Goal: Information Seeking & Learning: Learn about a topic

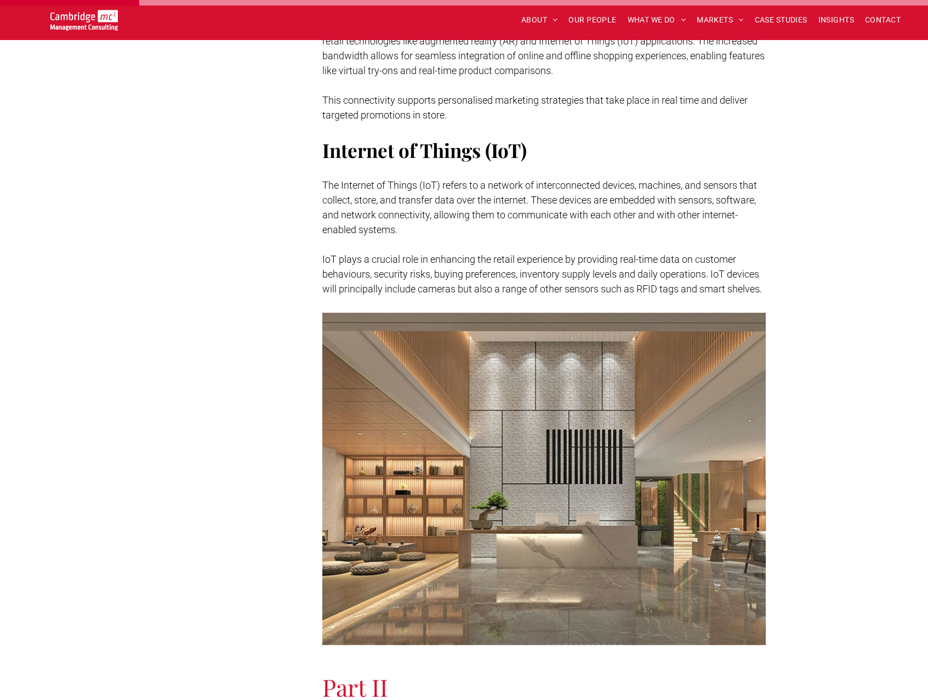
scroll to position [931, 0]
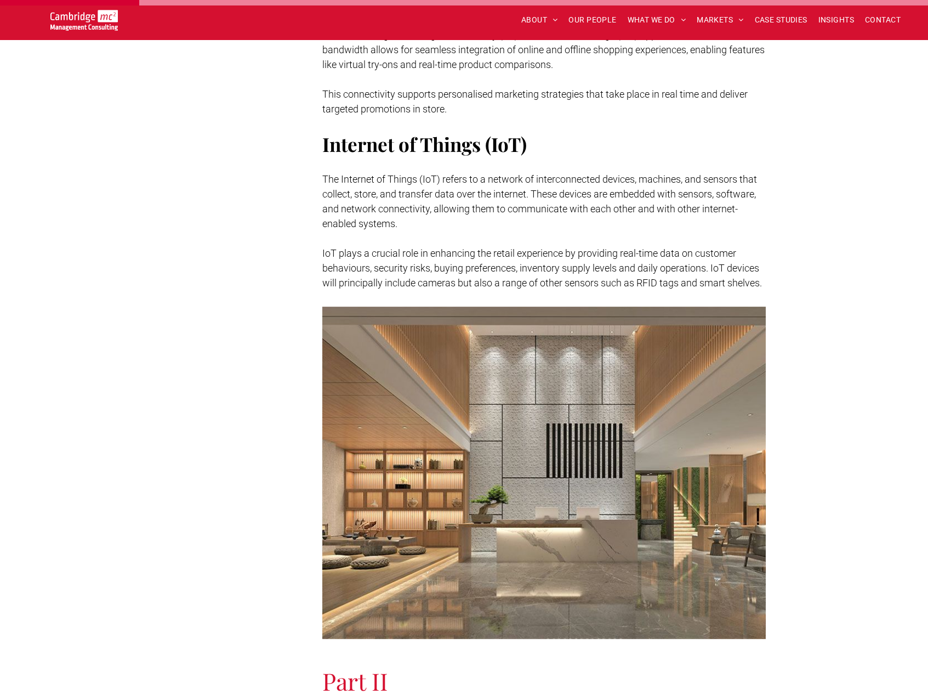
click at [554, 277] on span "IoT plays a crucial role in enhancing the retail experience by providing real-t…" at bounding box center [542, 267] width 440 height 41
drag, startPoint x: 554, startPoint y: 277, endPoint x: 555, endPoint y: 283, distance: 6.1
click at [554, 279] on span "IoT plays a crucial role in enhancing the retail experience by providing real-t…" at bounding box center [542, 267] width 440 height 41
drag, startPoint x: 554, startPoint y: 279, endPoint x: 529, endPoint y: 262, distance: 30.4
click at [529, 262] on span "IoT plays a crucial role in enhancing the retail experience by providing real-t…" at bounding box center [542, 267] width 440 height 41
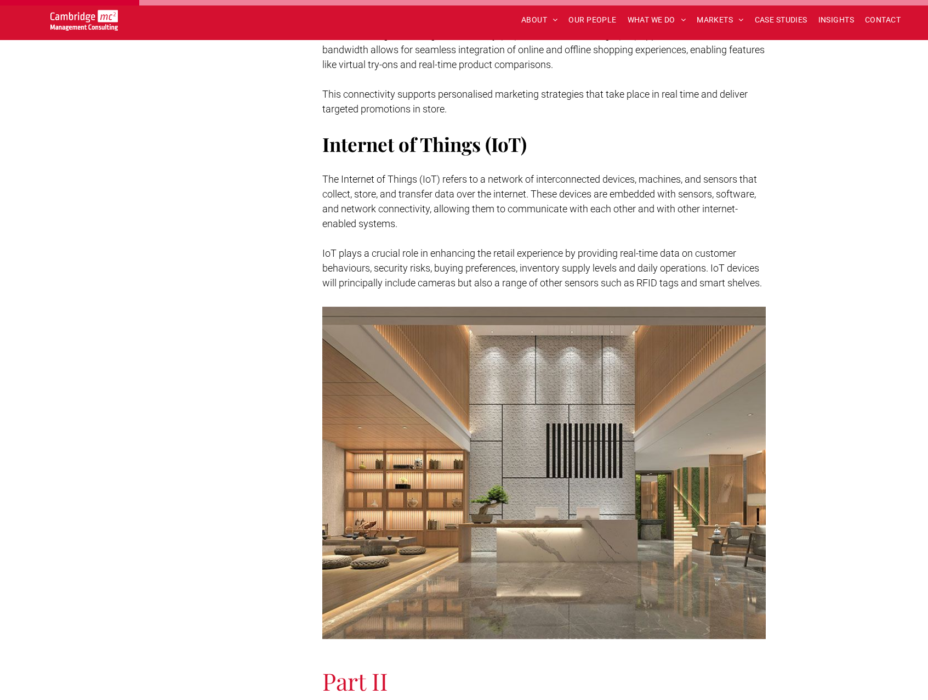
click at [528, 262] on p "IoT plays a crucial role in enhancing the retail experience by providing real-t…" at bounding box center [544, 268] width 444 height 44
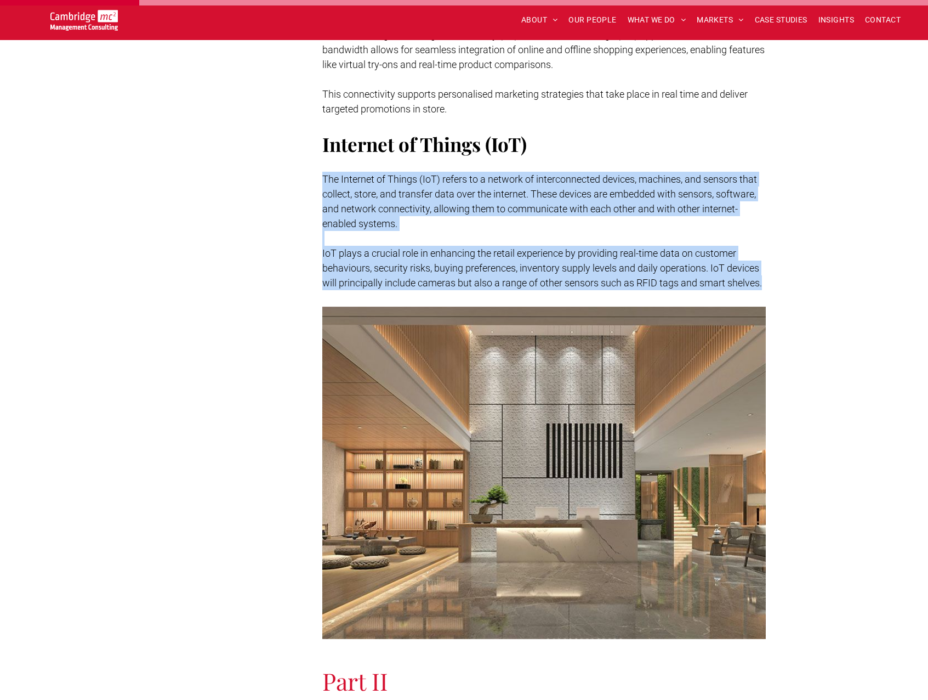
drag, startPoint x: 346, startPoint y: 193, endPoint x: 778, endPoint y: 287, distance: 442.2
copy div "The Internet of Things (IoT) refers to a network of interconnected devices, mac…"
drag, startPoint x: 257, startPoint y: 481, endPoint x: 279, endPoint y: 499, distance: 29.2
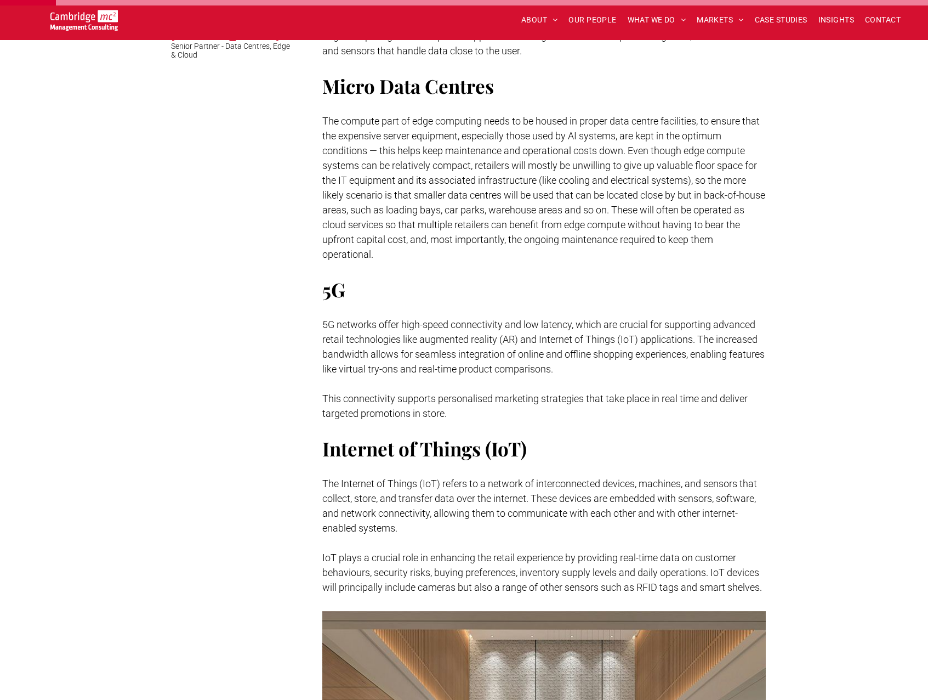
scroll to position [383, 0]
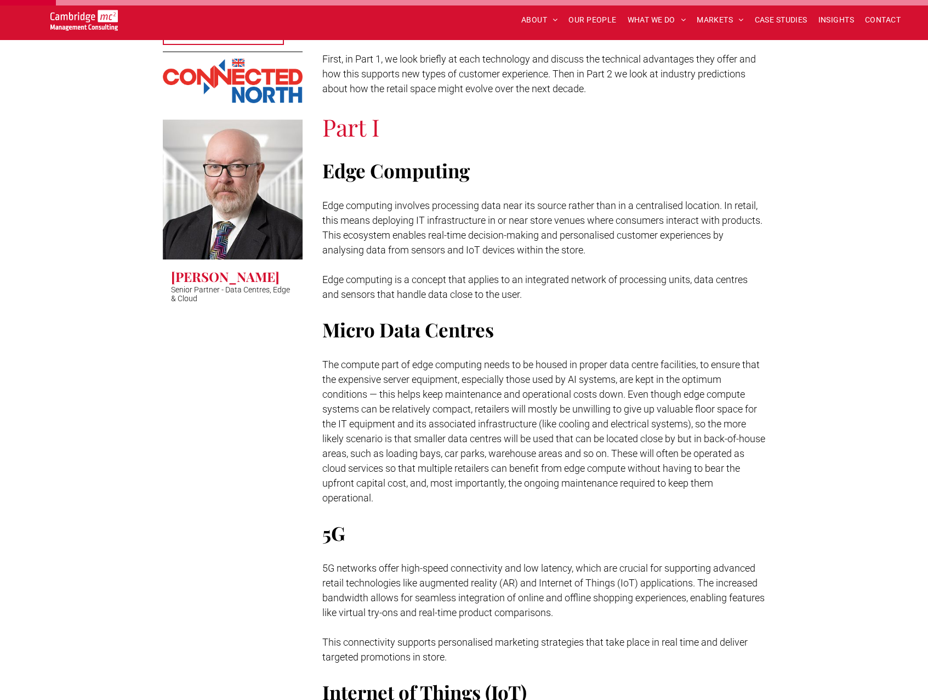
drag, startPoint x: 529, startPoint y: 291, endPoint x: 325, endPoint y: 207, distance: 220.7
click at [325, 207] on div "Edge computing, 5G, IoT and AI are contributing to a paradigm shift in retail t…" at bounding box center [544, 400] width 444 height 877
copy div "Edge computing involves processing data near its source rather than in a centra…"
click at [397, 497] on p "The compute part of edge computing needs to be housed in proper data centre fac…" at bounding box center [544, 431] width 444 height 148
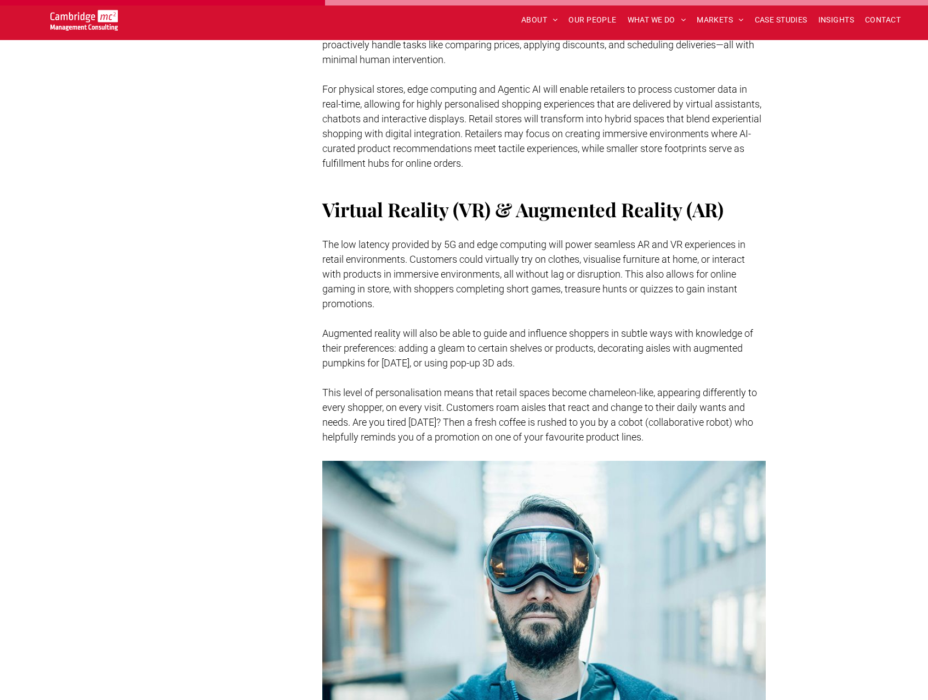
scroll to position [2081, 0]
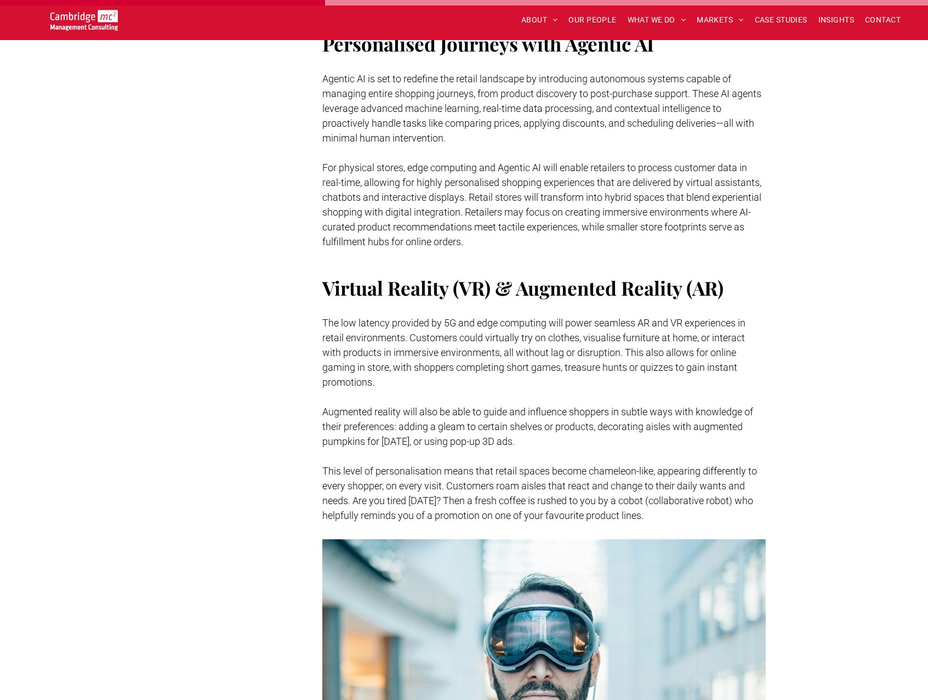
drag, startPoint x: 653, startPoint y: 515, endPoint x: 327, endPoint y: 319, distance: 380.5
click at [337, 328] on div "Part II Now we will look at the new possibilities for customer experiences that…" at bounding box center [544, 19] width 444 height 1010
drag, startPoint x: 327, startPoint y: 319, endPoint x: 536, endPoint y: 326, distance: 209.0
click at [536, 326] on div "Edge computing, 5G, IoT and AI are contributing to a paradigm shift in retail t…" at bounding box center [540, 676] width 452 height 4841
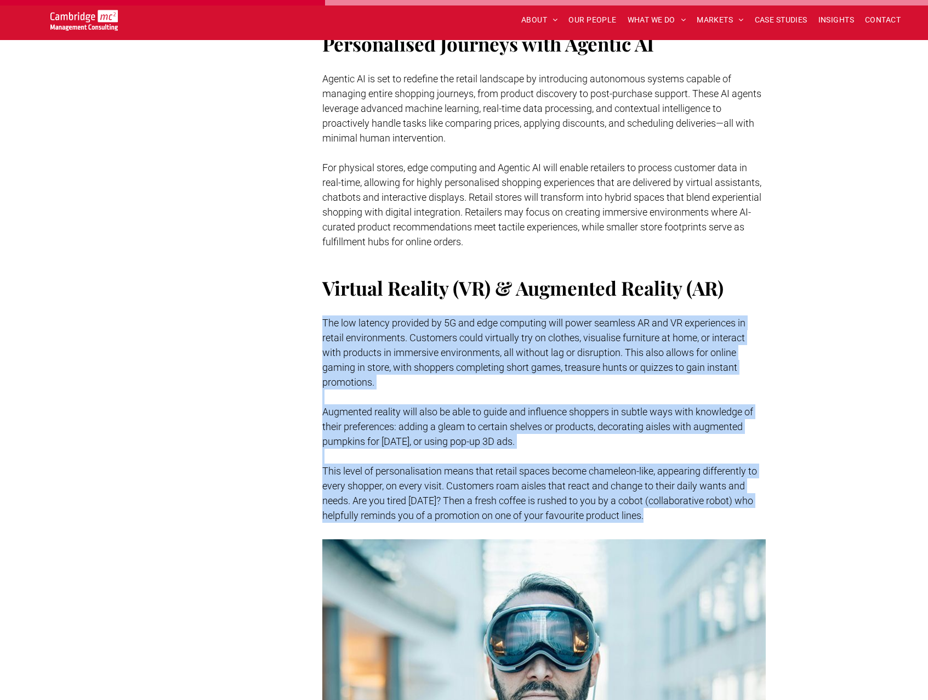
drag, startPoint x: 323, startPoint y: 322, endPoint x: 667, endPoint y: 520, distance: 396.7
click at [667, 520] on div "Part II Now we will look at the new possibilities for customer experiences that…" at bounding box center [544, 19] width 444 height 1010
copy div "The low latency provided by 5G and edge computing will power seamless AR and VR…"
click at [274, 298] on div "Subscribe Contact us [PERSON_NAME] Senior Partner - Data Centres, Edge & Cloud …" at bounding box center [238, 676] width 151 height 4841
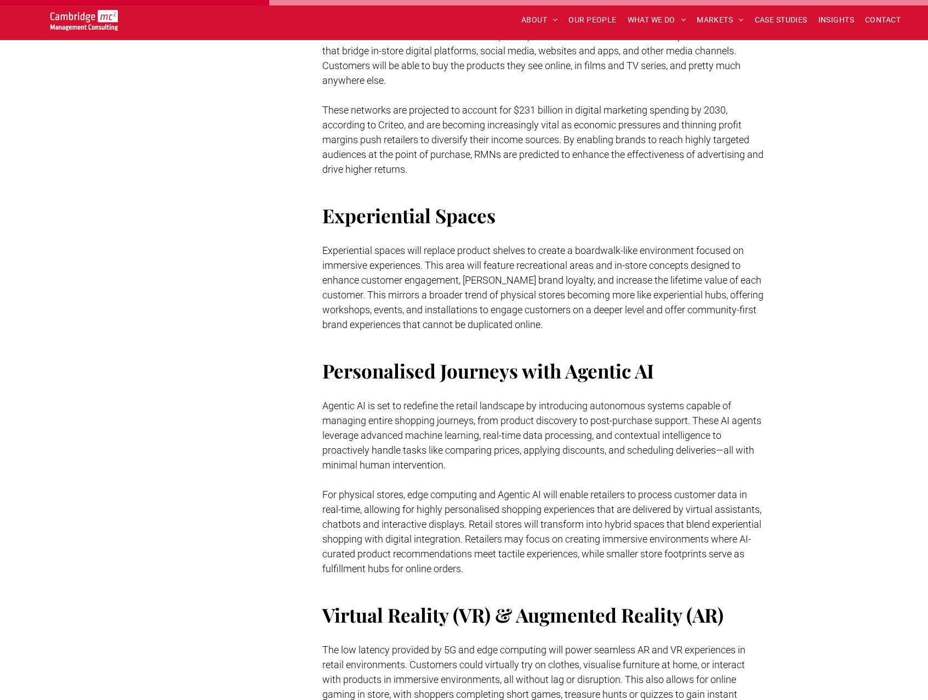
scroll to position [1752, 0]
